Goal: Transaction & Acquisition: Subscribe to service/newsletter

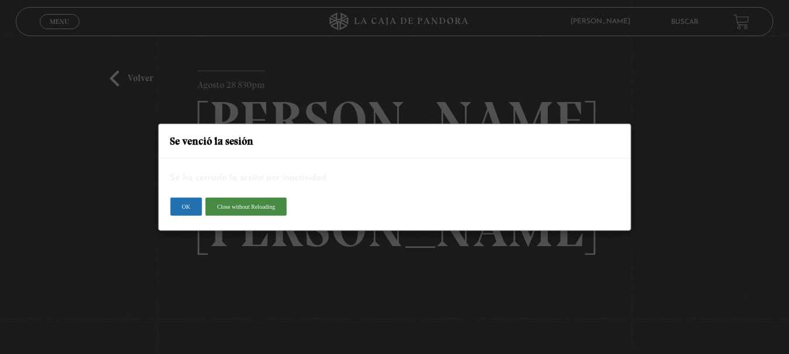
scroll to position [117, 0]
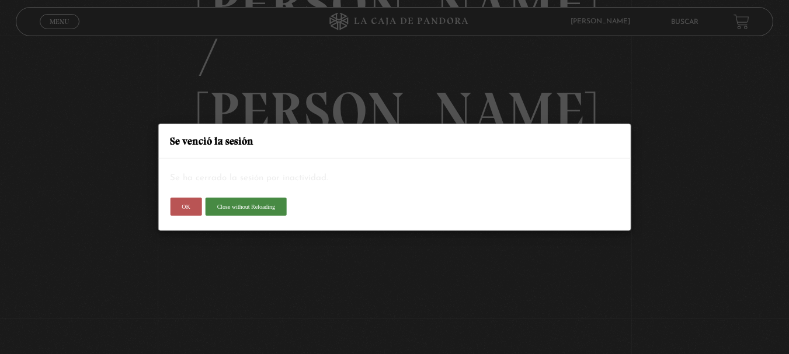
click at [190, 209] on button "OK" at bounding box center [186, 206] width 32 height 19
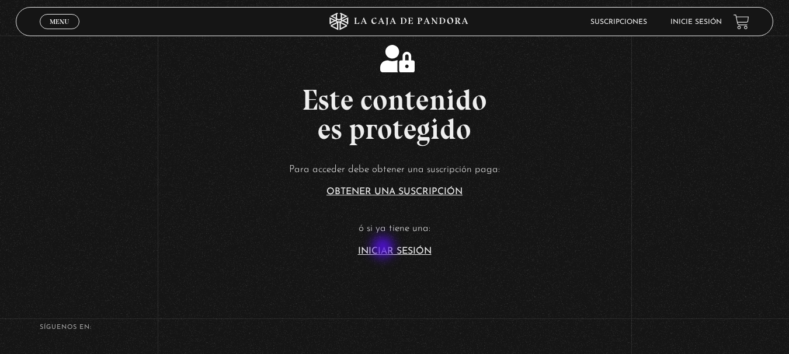
drag, startPoint x: 384, startPoint y: 249, endPoint x: 394, endPoint y: 271, distance: 24.3
click at [385, 249] on link "Iniciar Sesión" at bounding box center [395, 251] width 74 height 9
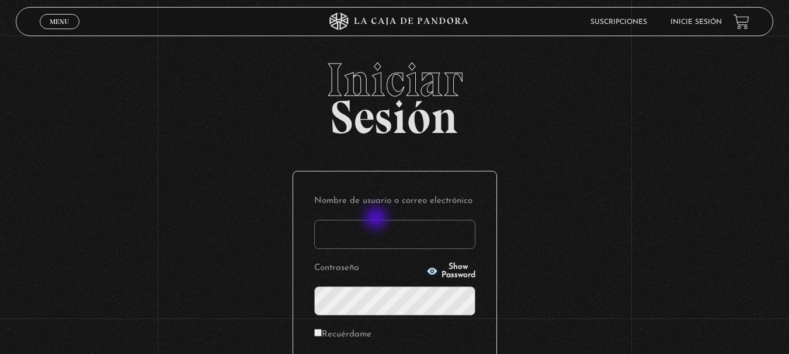
click at [377, 220] on input "Nombre de usuario o correo electrónico" at bounding box center [394, 234] width 161 height 29
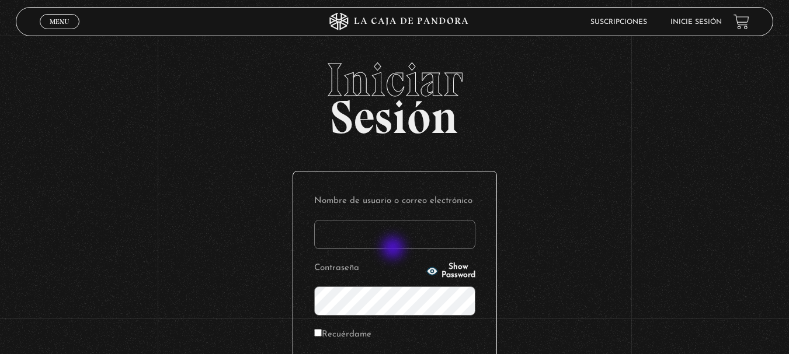
type input "hequisa16@hotmail.com"
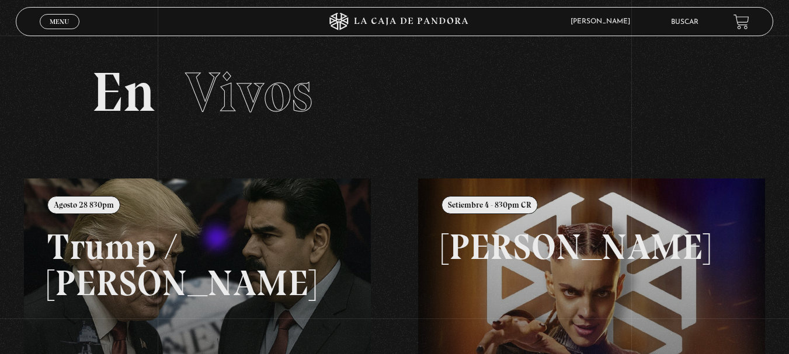
click at [219, 240] on link at bounding box center [418, 356] width 789 height 354
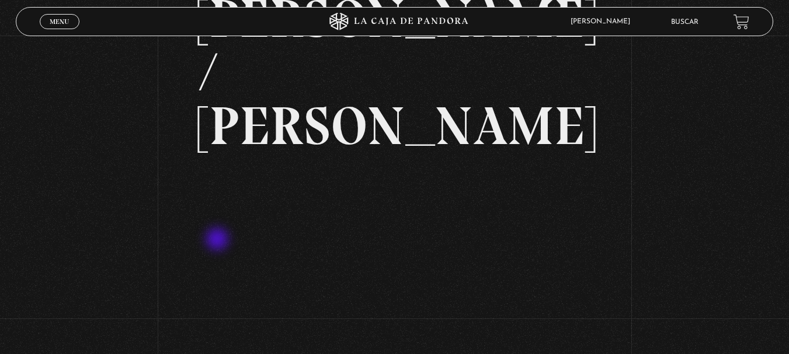
scroll to position [175, 0]
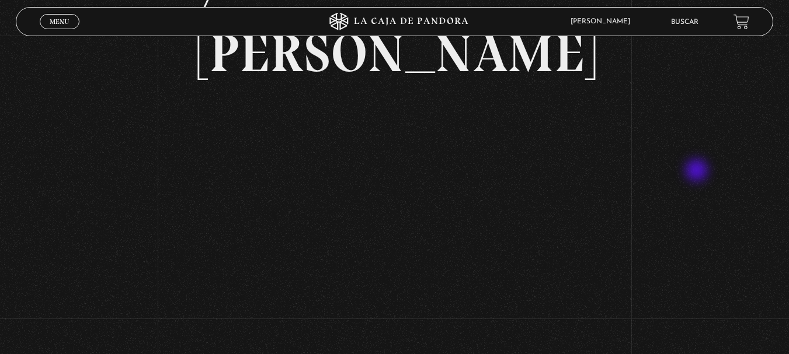
click at [698, 172] on div "Volver Agosto 28 830pm [PERSON_NAME] / [GEOGRAPHIC_DATA]" at bounding box center [394, 101] width 789 height 482
